Goal: Task Accomplishment & Management: Manage account settings

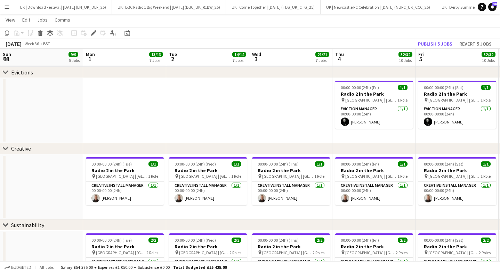
scroll to position [0, 267]
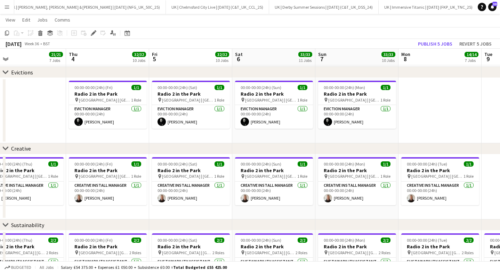
click at [9, 5] on app-icon "Menu" at bounding box center [7, 7] width 6 height 6
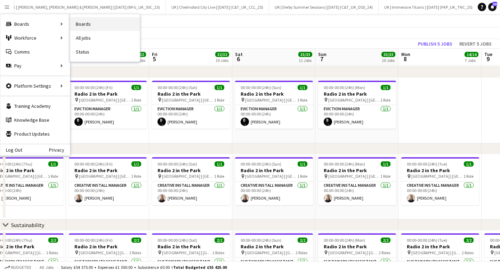
click at [92, 22] on link "Boards" at bounding box center [105, 24] width 70 height 14
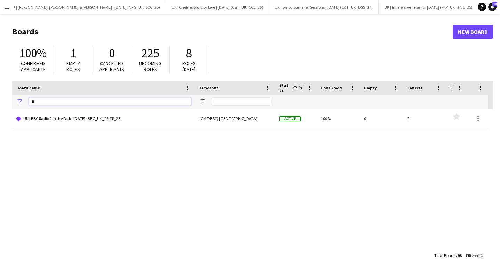
click at [50, 102] on input "**" at bounding box center [110, 101] width 162 height 8
type input "*"
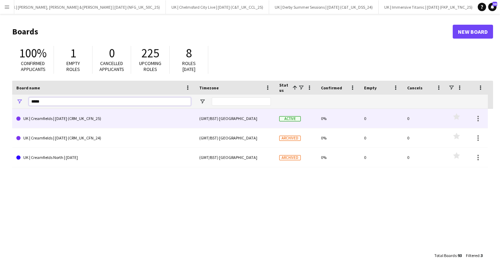
type input "*****"
click at [74, 117] on link "UK | Creamfields | [DATE] (CRM_UK_CFN_25)" at bounding box center [103, 118] width 175 height 19
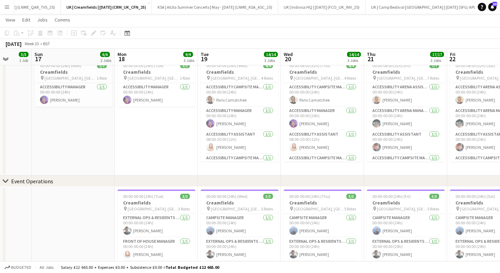
scroll to position [0, 166]
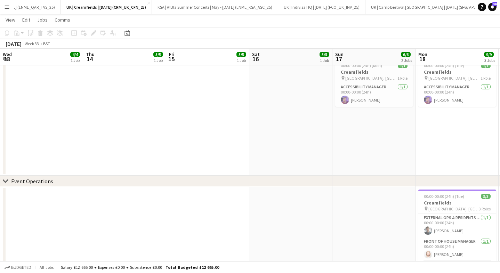
click at [117, 199] on app-date-cell at bounding box center [124, 247] width 83 height 120
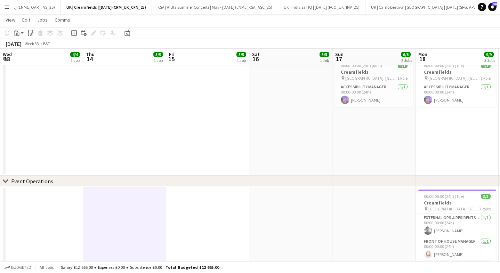
click at [93, 34] on div "Add job Add linked Job Edit Edit linked Job Applicants" at bounding box center [90, 33] width 53 height 8
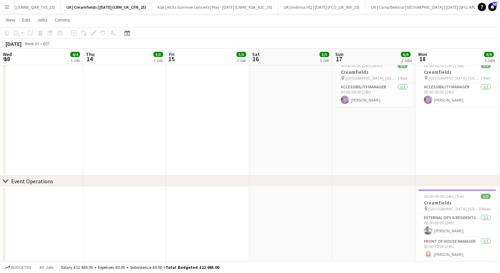
click at [192, 206] on app-date-cell at bounding box center [207, 247] width 83 height 120
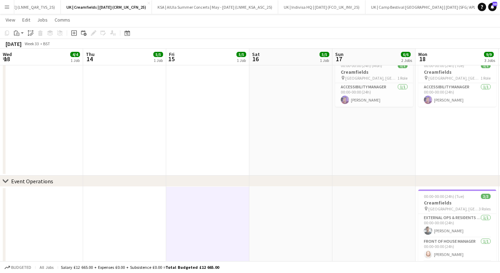
click at [282, 205] on app-date-cell at bounding box center [290, 247] width 83 height 120
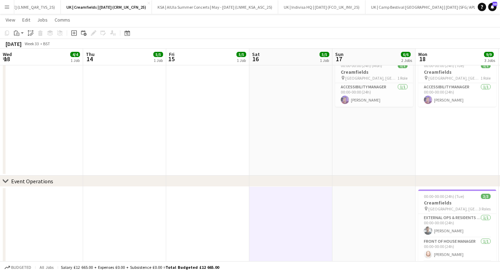
click at [371, 203] on app-date-cell at bounding box center [374, 247] width 83 height 120
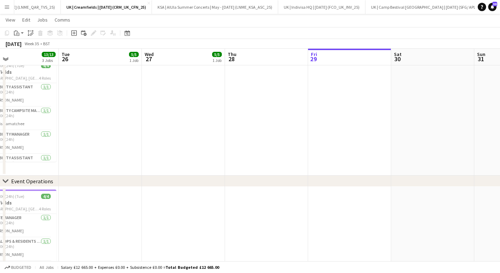
scroll to position [0, 190]
click at [191, 212] on app-date-cell at bounding box center [184, 247] width 83 height 120
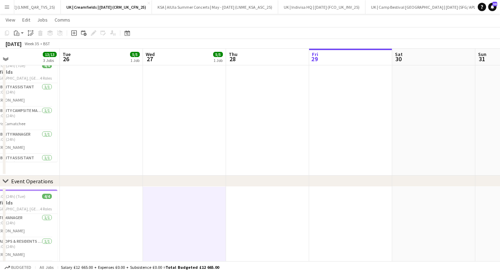
click at [95, 34] on div "Add job Add linked Job Edit Edit linked Job Applicants" at bounding box center [90, 33] width 53 height 8
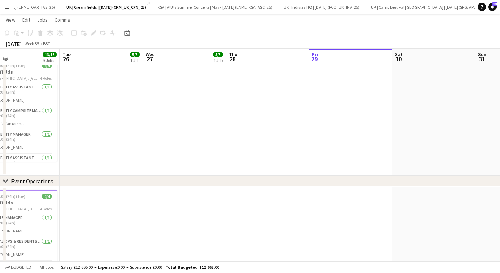
click at [349, 220] on app-date-cell at bounding box center [350, 247] width 83 height 120
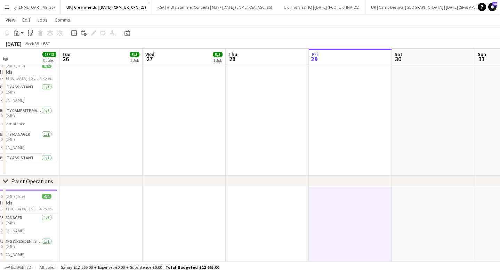
click at [94, 32] on div "Add job Add linked Job Edit Edit linked Job Applicants" at bounding box center [90, 33] width 53 height 8
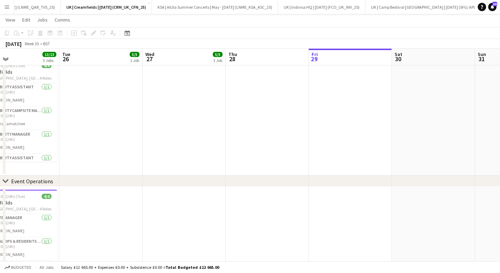
click at [363, 198] on app-date-cell at bounding box center [350, 247] width 83 height 120
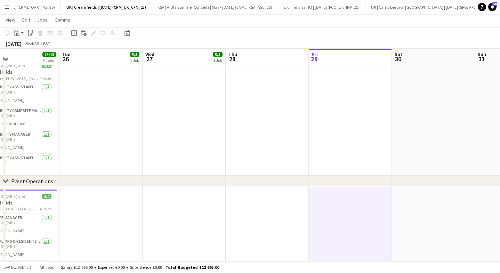
click at [94, 32] on div "Add job Add linked Job Edit Edit linked Job Applicants" at bounding box center [90, 33] width 53 height 8
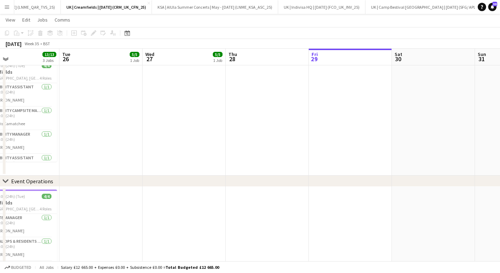
click at [189, 146] on app-date-cell at bounding box center [184, 116] width 83 height 120
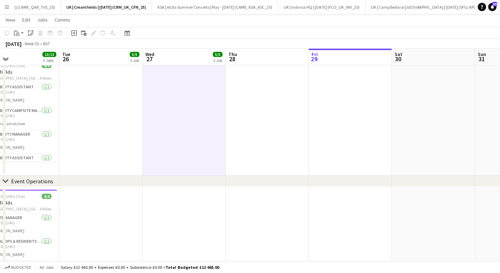
click at [275, 124] on app-date-cell at bounding box center [267, 116] width 83 height 120
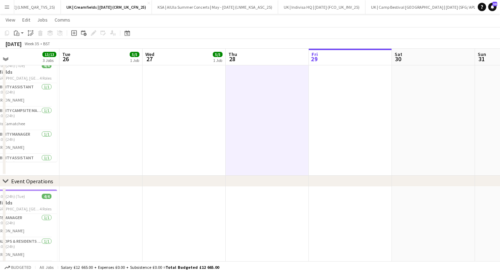
click at [95, 32] on div "Add job Add linked Job Edit Edit linked Job Applicants" at bounding box center [90, 33] width 53 height 8
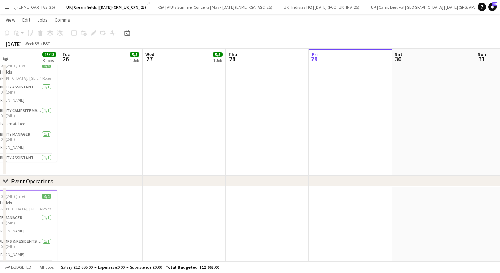
click at [269, 132] on app-date-cell at bounding box center [267, 116] width 83 height 120
